Goal: Obtain resource: Download file/media

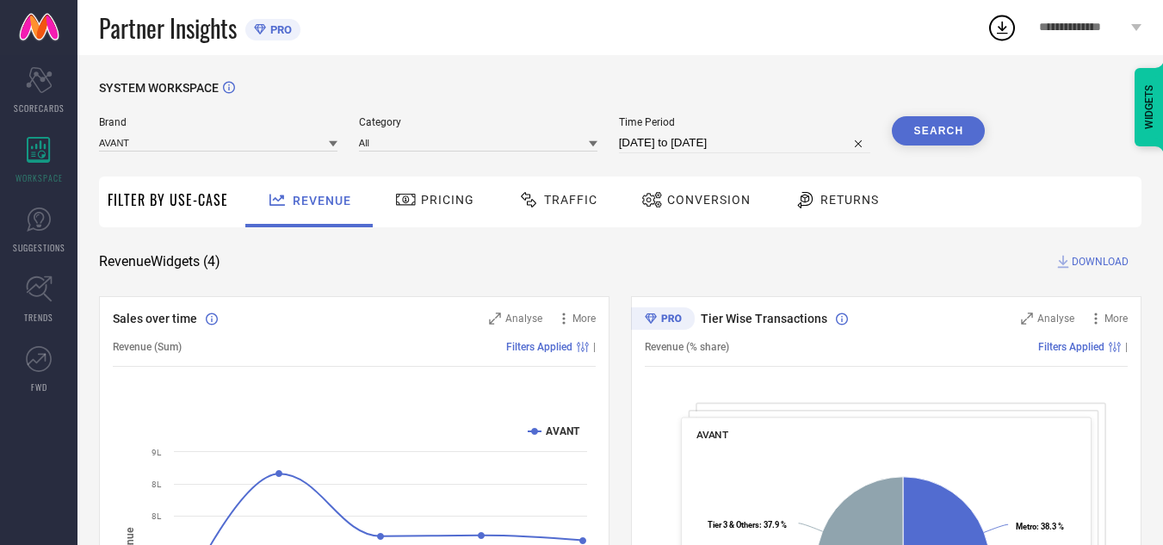
click at [550, 195] on span "Traffic" at bounding box center [570, 200] width 53 height 14
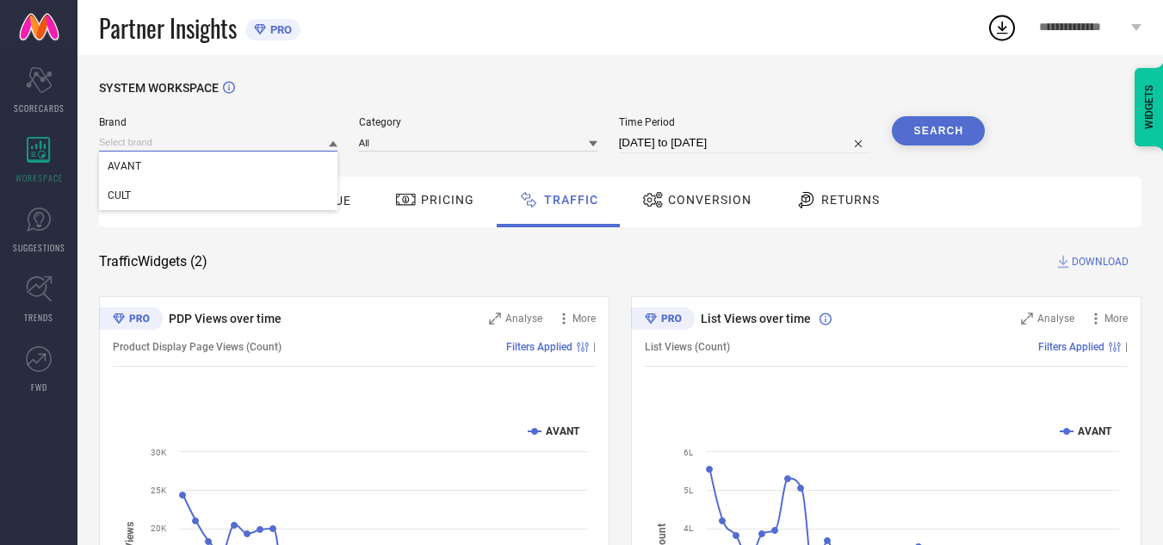
click at [231, 139] on input at bounding box center [218, 142] width 239 height 18
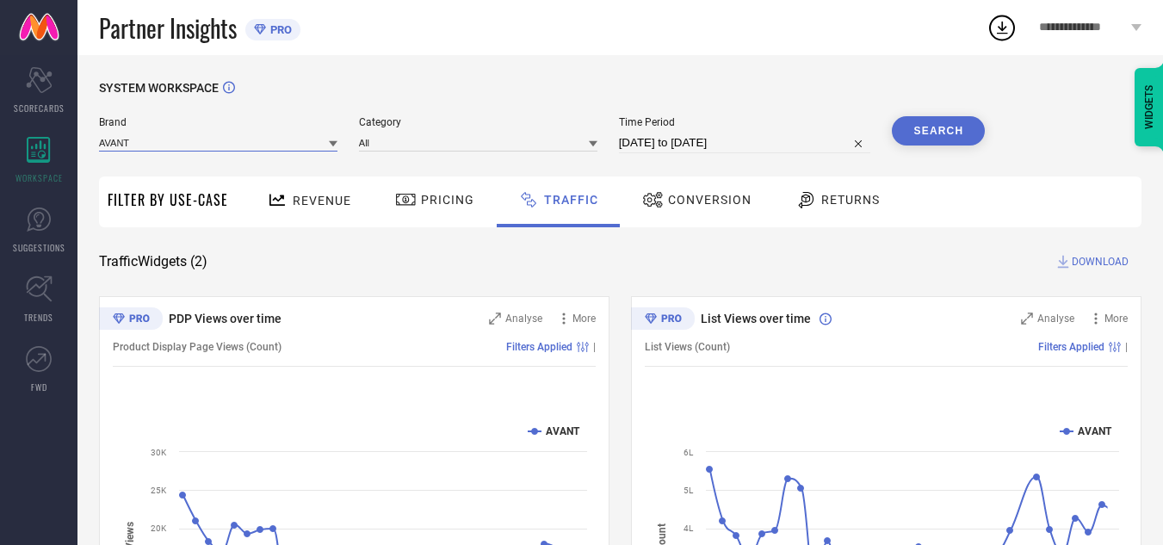
click at [231, 139] on input at bounding box center [218, 142] width 239 height 18
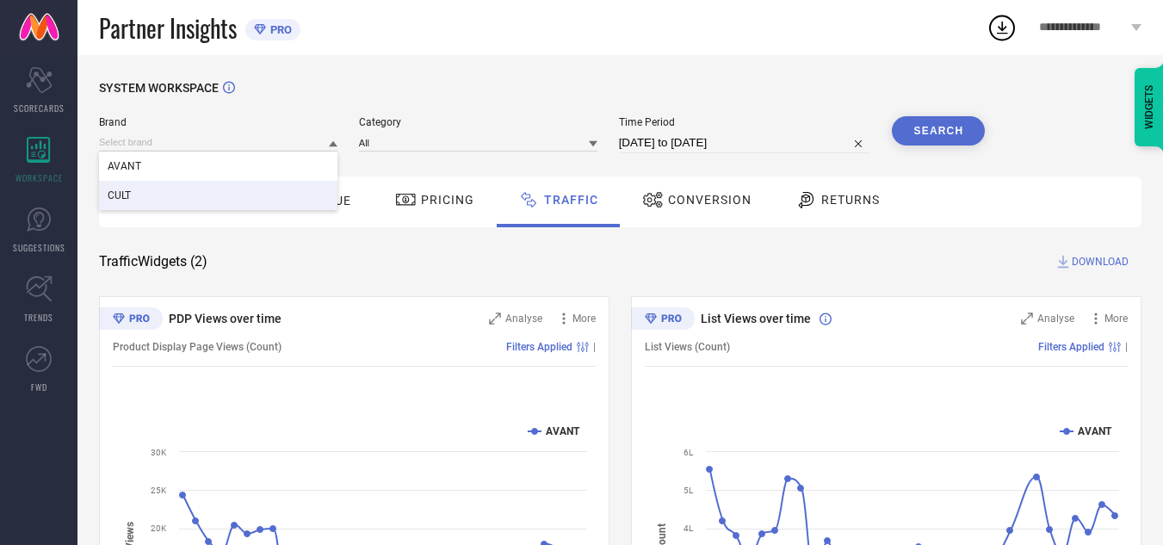
click at [241, 185] on div "CULT" at bounding box center [218, 195] width 239 height 29
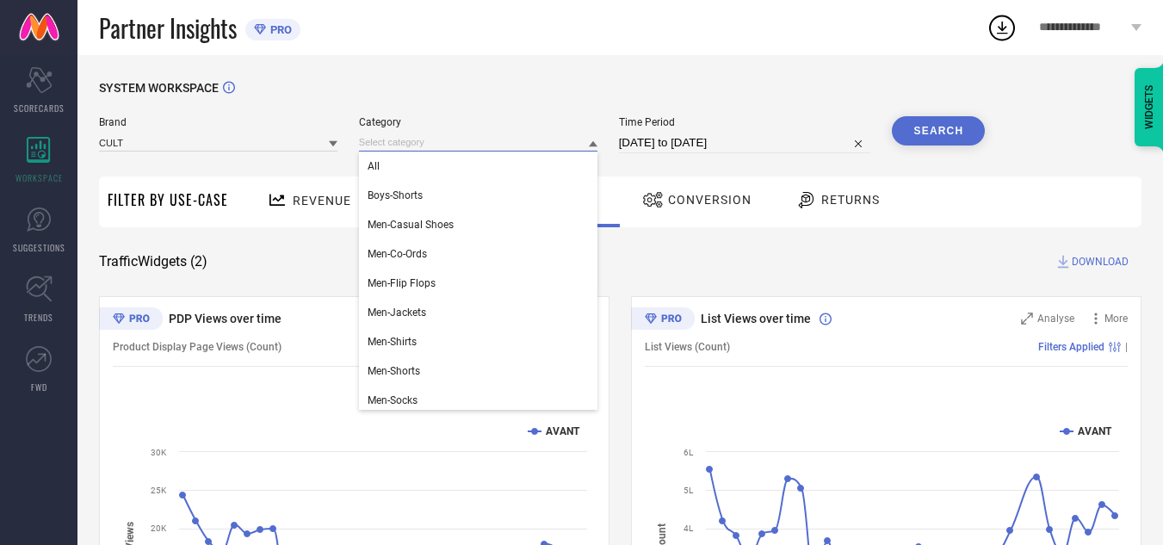
click at [491, 136] on input at bounding box center [478, 142] width 239 height 18
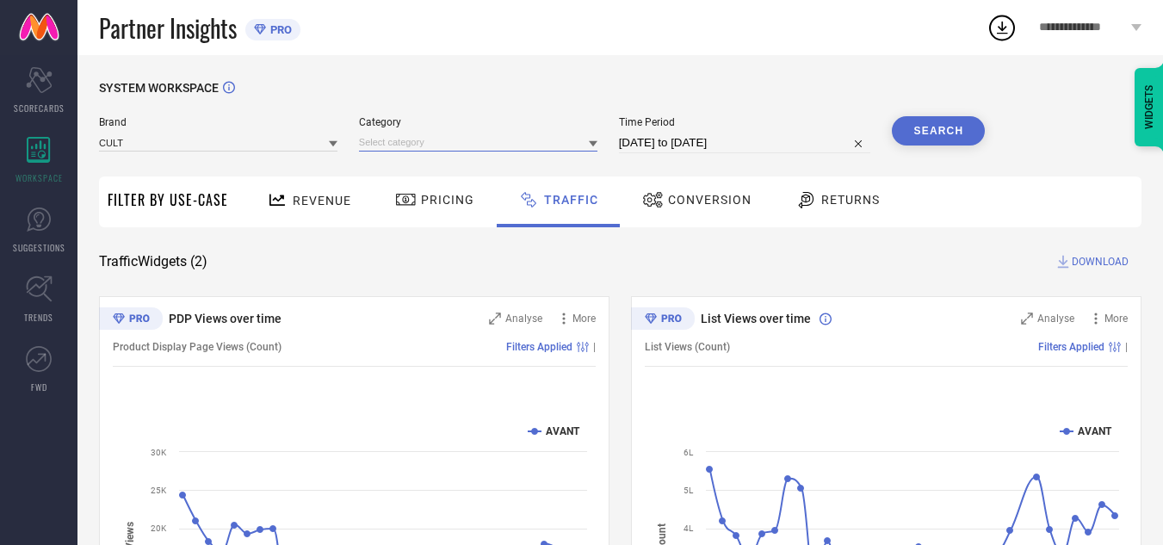
click at [491, 136] on input at bounding box center [478, 142] width 239 height 18
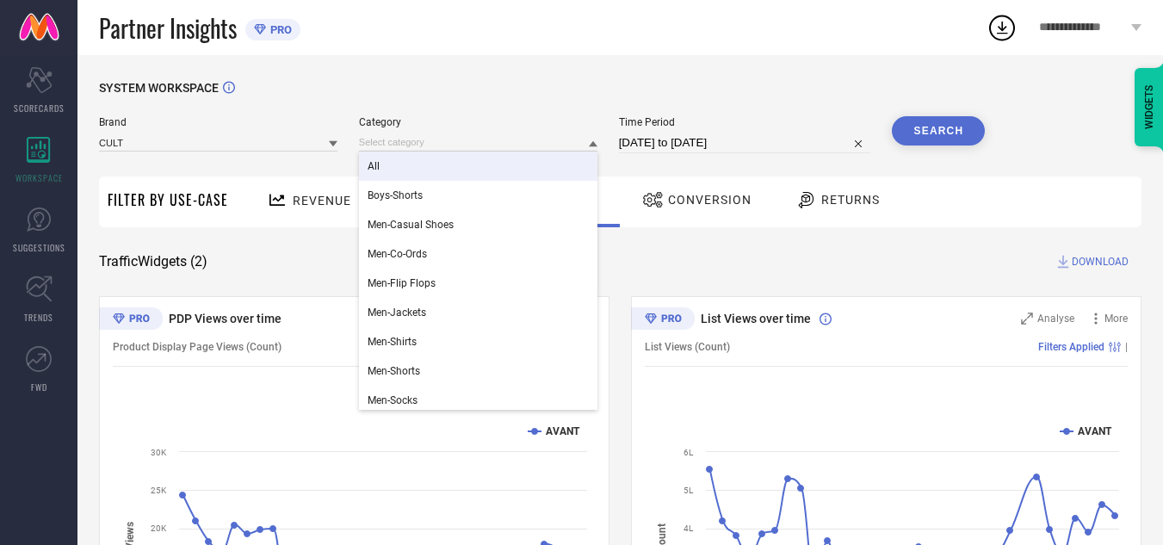
click at [506, 167] on div "All" at bounding box center [478, 166] width 239 height 29
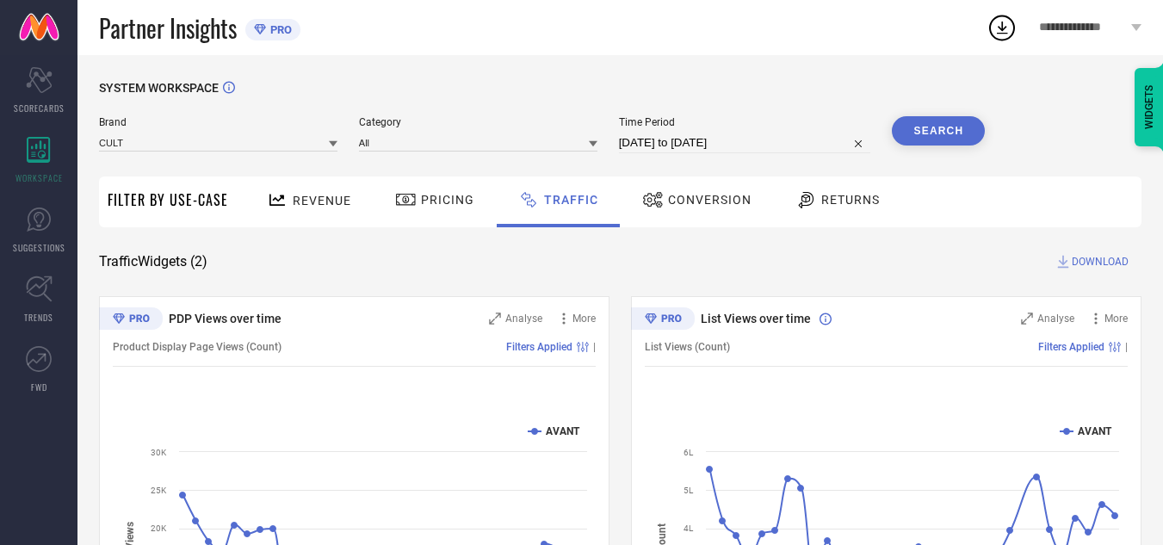
select select "7"
select select "2025"
select select "8"
select select "2025"
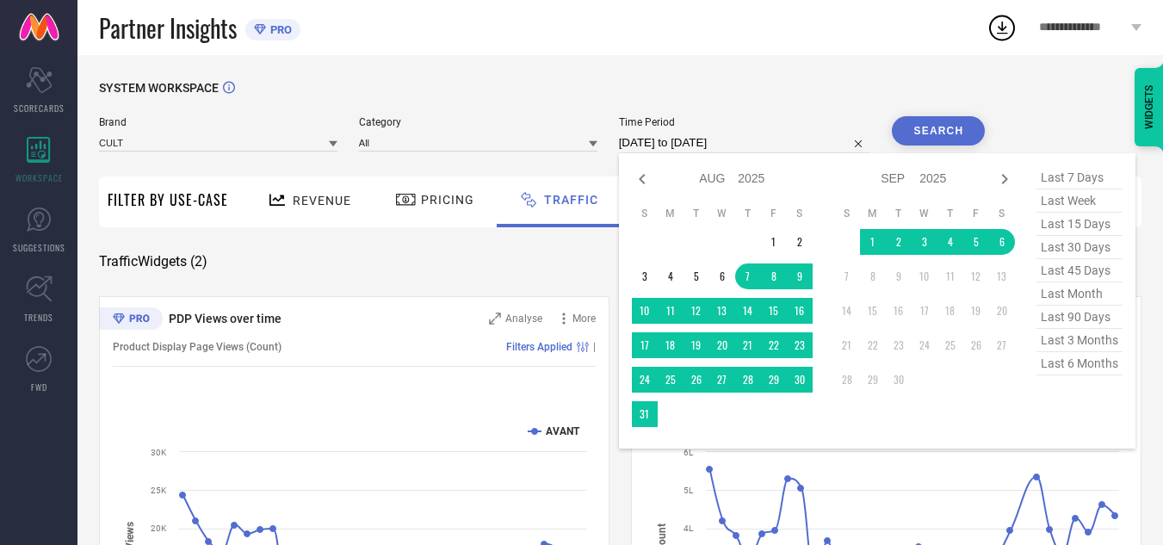
click at [697, 134] on input "[DATE] to [DATE]" at bounding box center [745, 143] width 252 height 21
click at [771, 239] on td "1" at bounding box center [774, 242] width 26 height 26
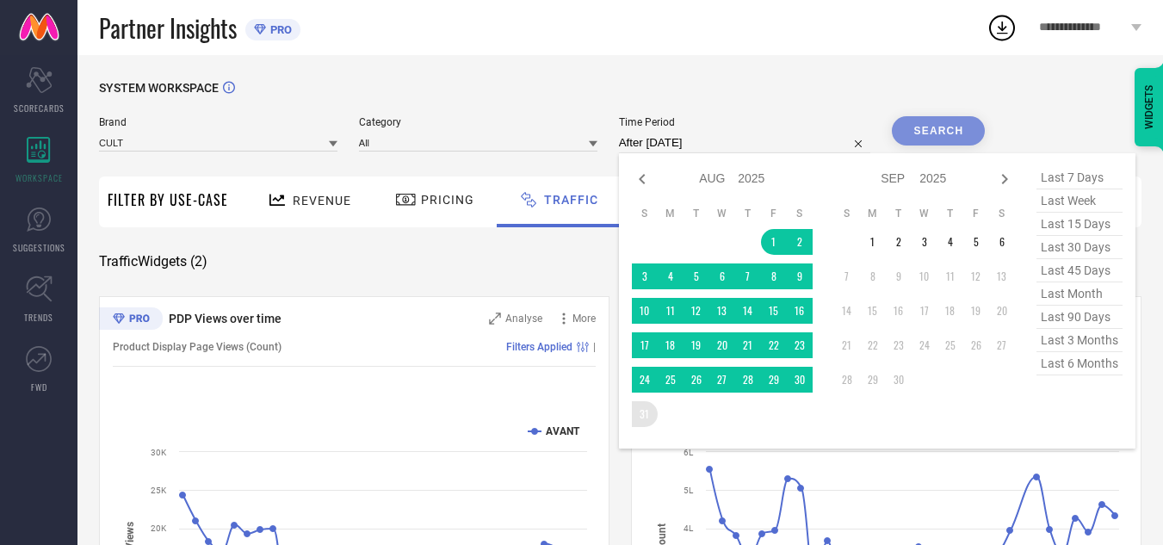
type input "[DATE] to [DATE]"
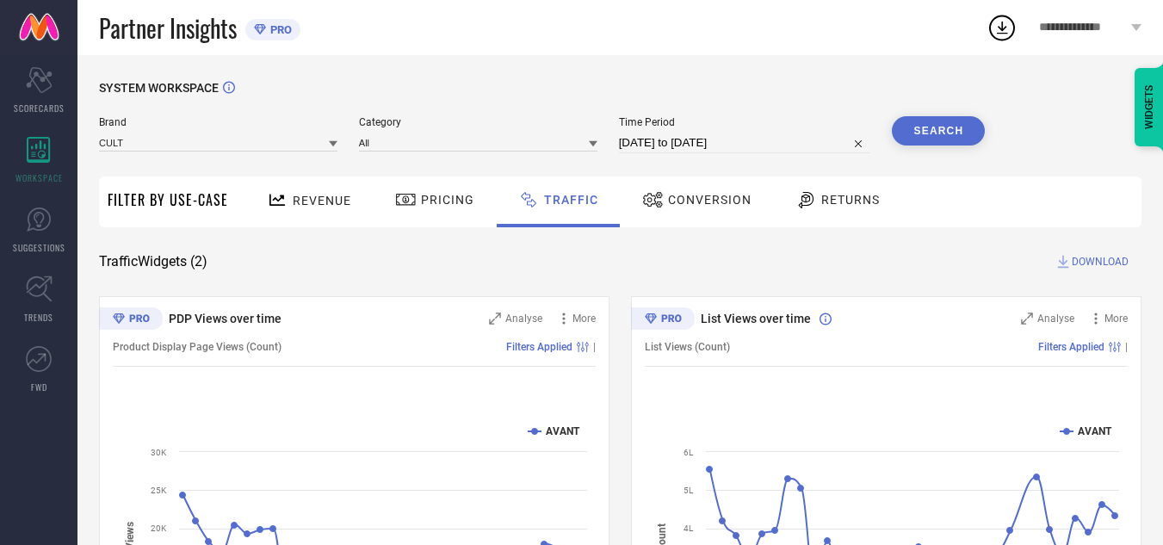
click at [931, 128] on button "Search" at bounding box center [938, 130] width 93 height 29
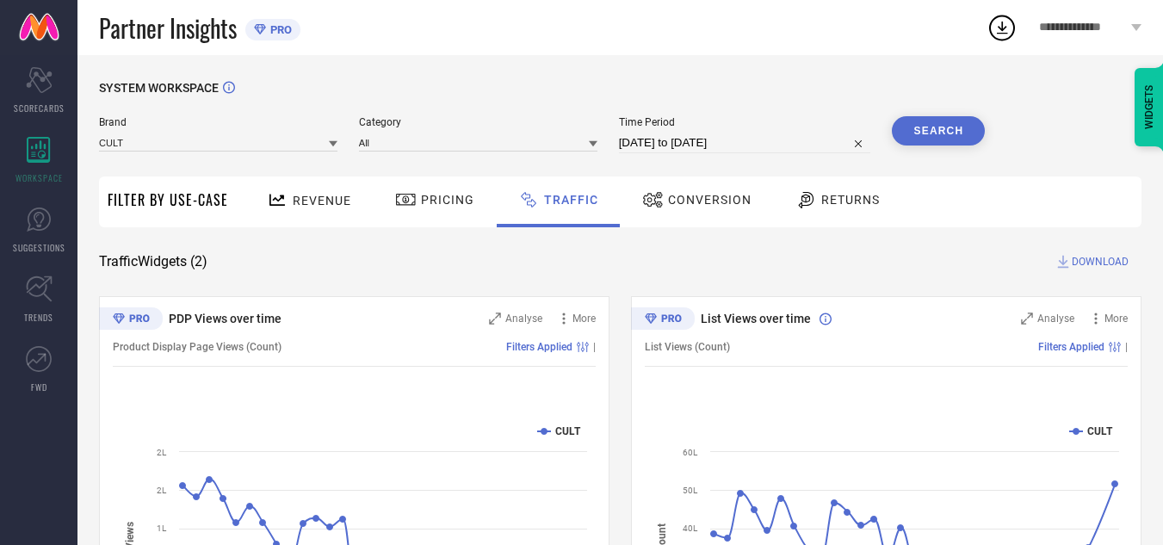
click at [1093, 265] on span "DOWNLOAD" at bounding box center [1100, 261] width 57 height 17
